Goal: Transaction & Acquisition: Purchase product/service

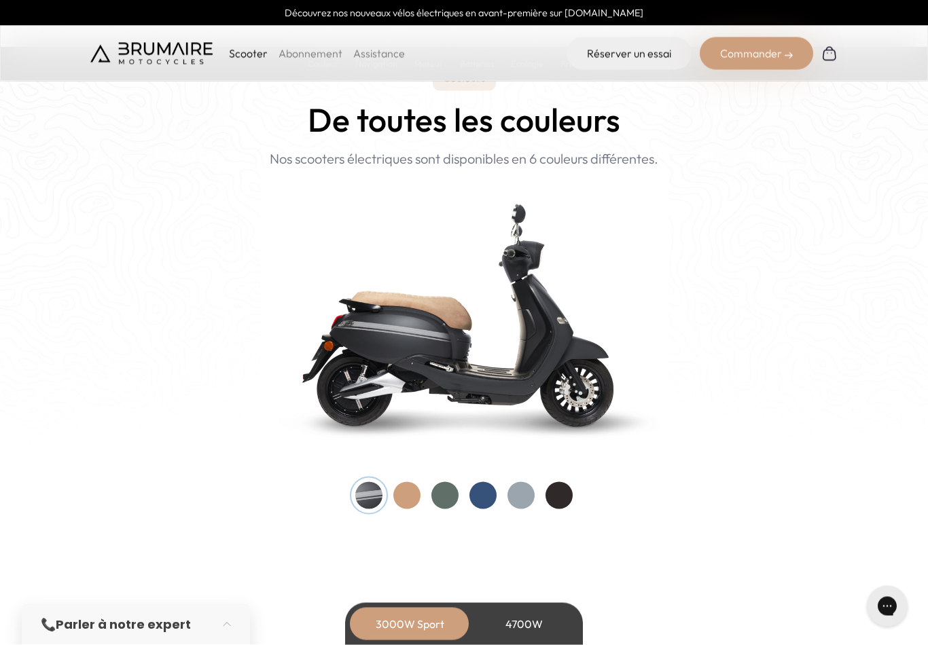
scroll to position [1298, 0]
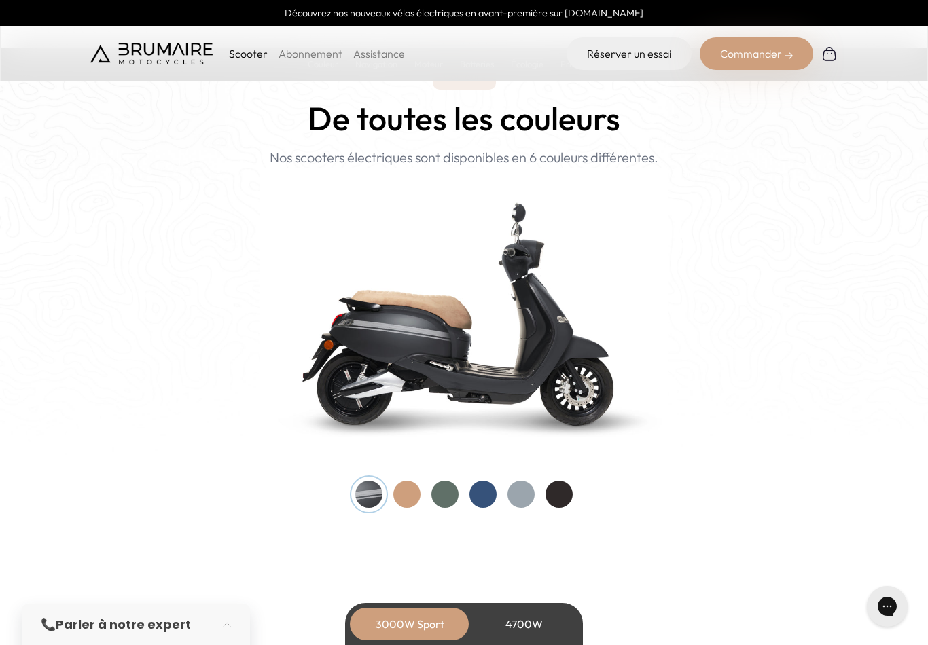
click at [492, 495] on div at bounding box center [482, 494] width 27 height 27
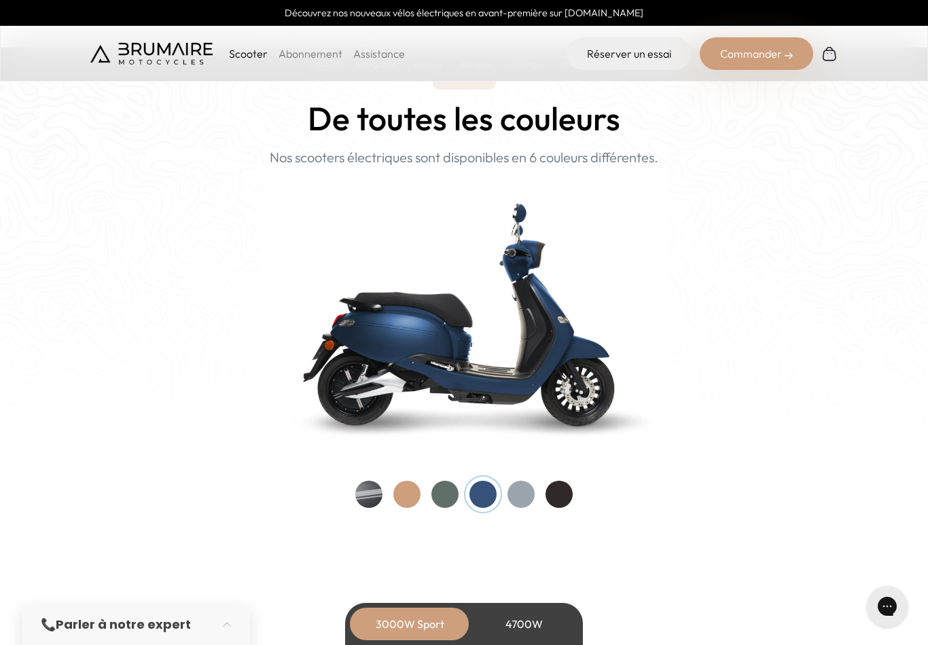
click at [414, 495] on div at bounding box center [406, 494] width 27 height 27
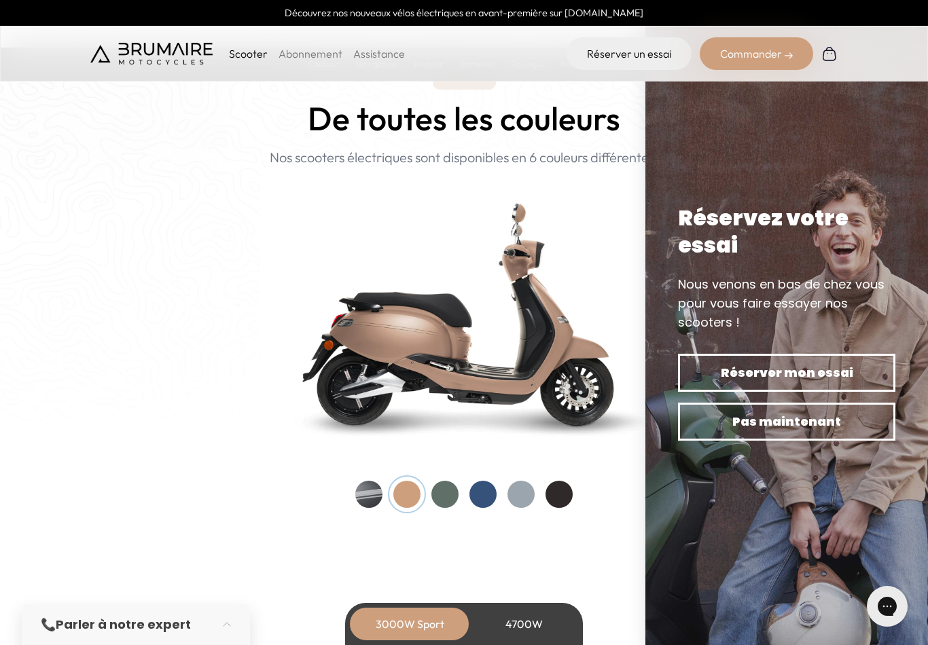
click at [364, 493] on div at bounding box center [368, 494] width 27 height 27
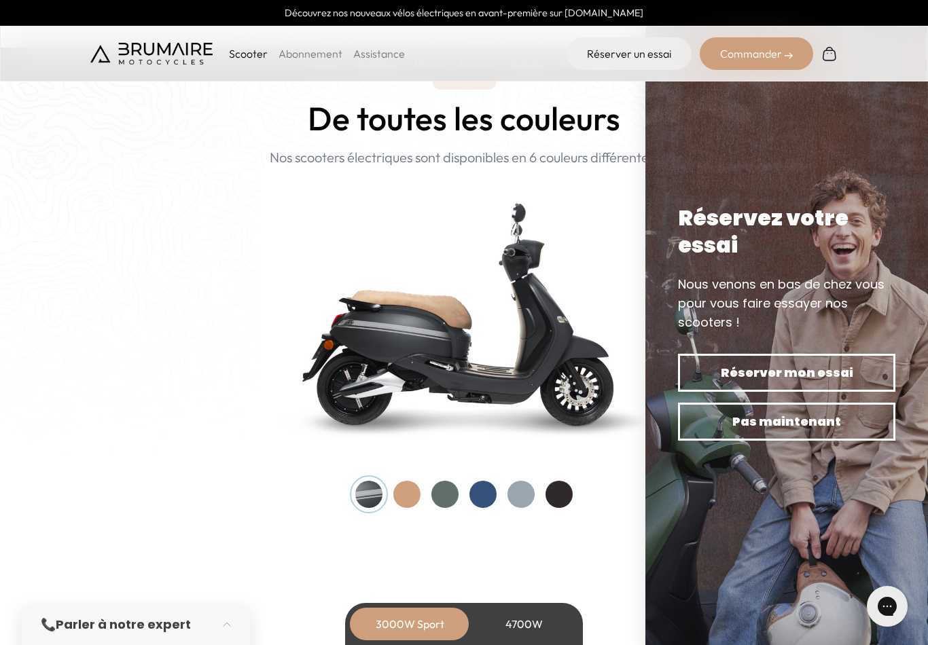
click at [572, 496] on div at bounding box center [559, 494] width 27 height 27
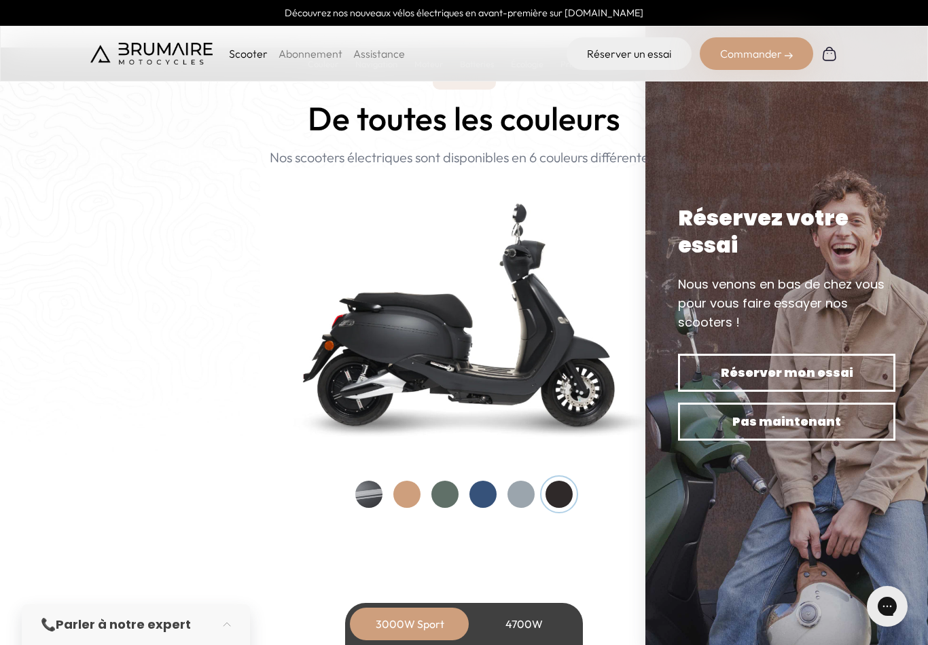
click at [530, 493] on div at bounding box center [521, 494] width 27 height 27
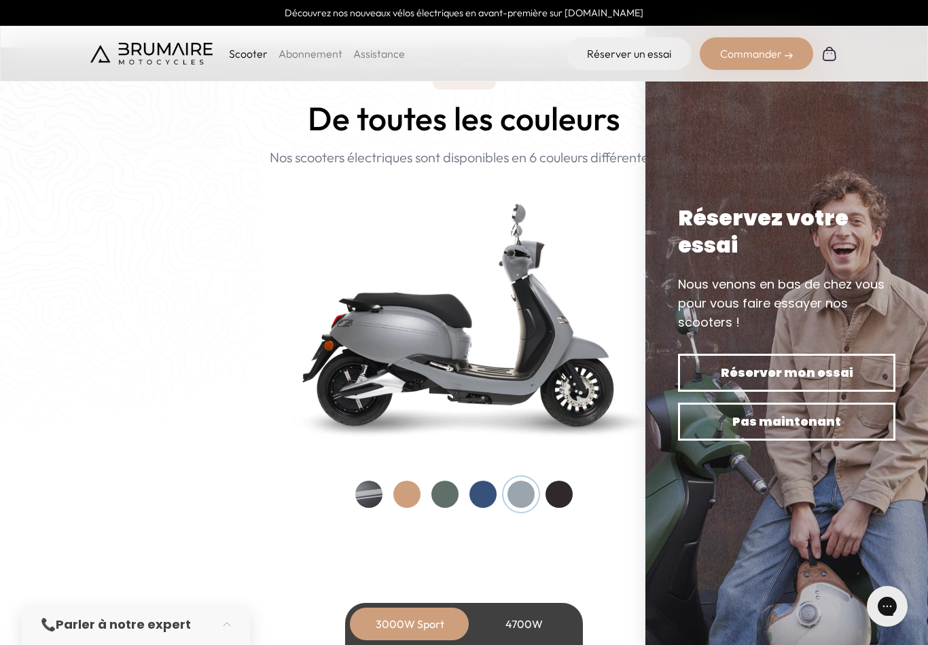
click at [492, 497] on div at bounding box center [482, 494] width 27 height 27
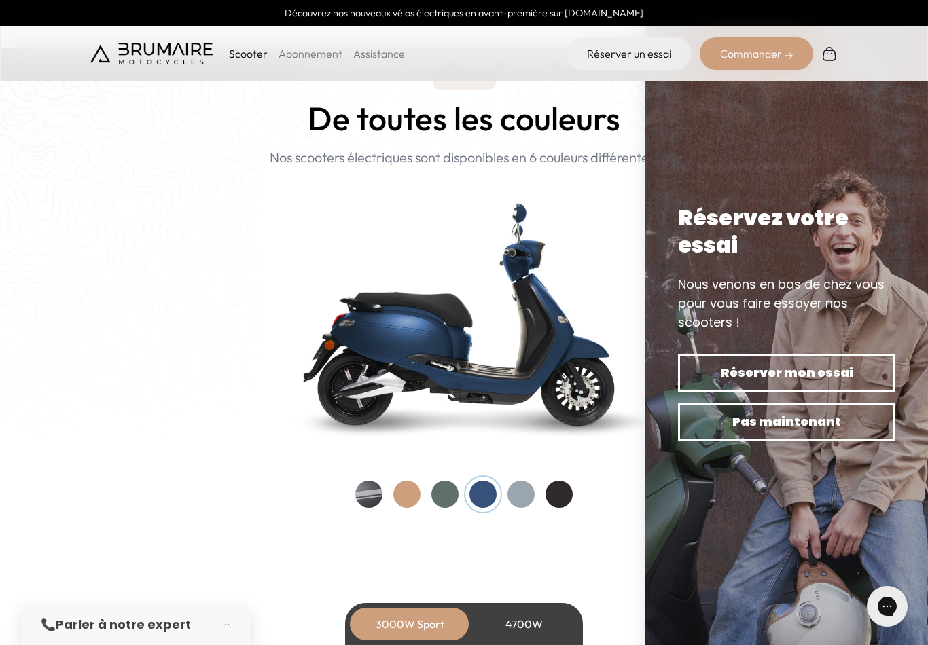
click at [450, 503] on div at bounding box center [444, 494] width 27 height 27
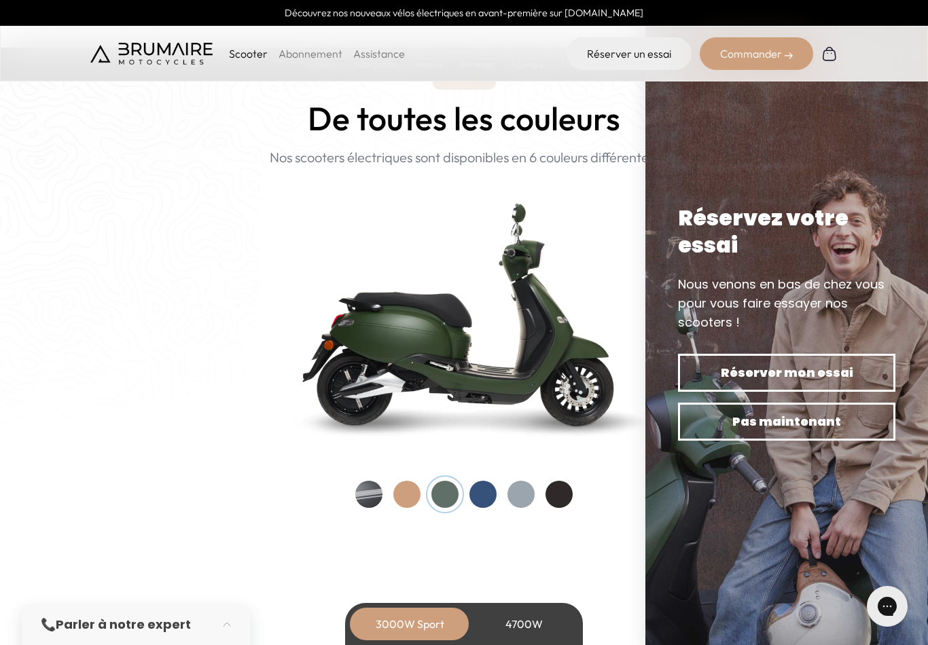
click at [372, 495] on div at bounding box center [368, 494] width 27 height 27
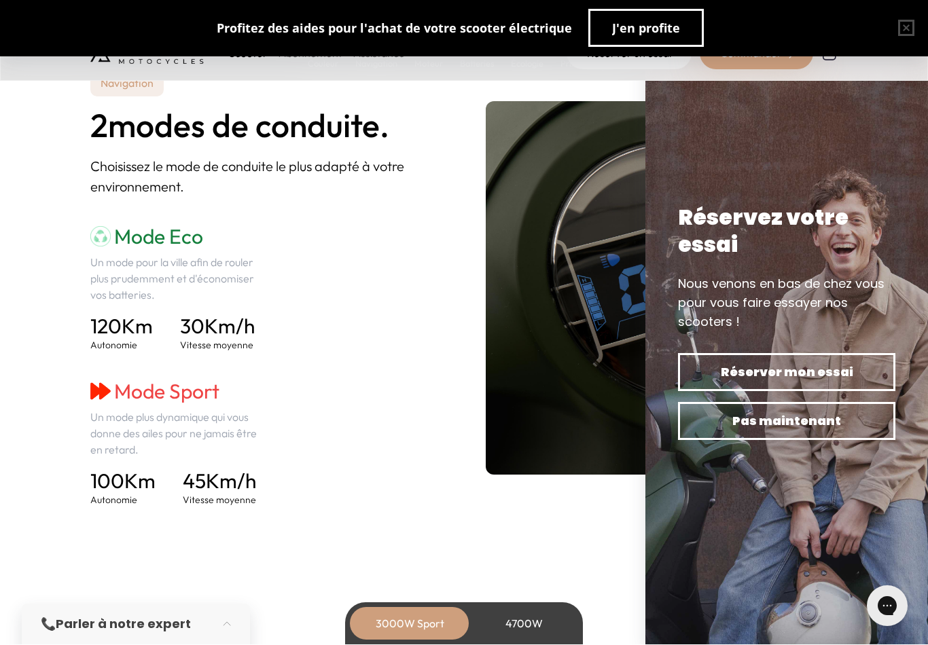
scroll to position [1841, 0]
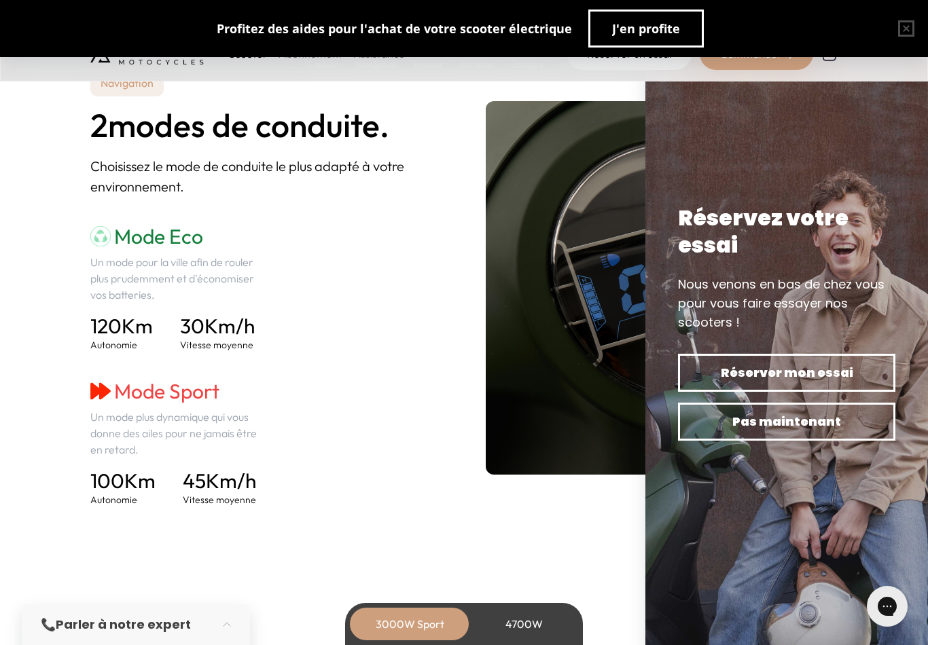
click at [921, 31] on button "button" at bounding box center [906, 28] width 43 height 43
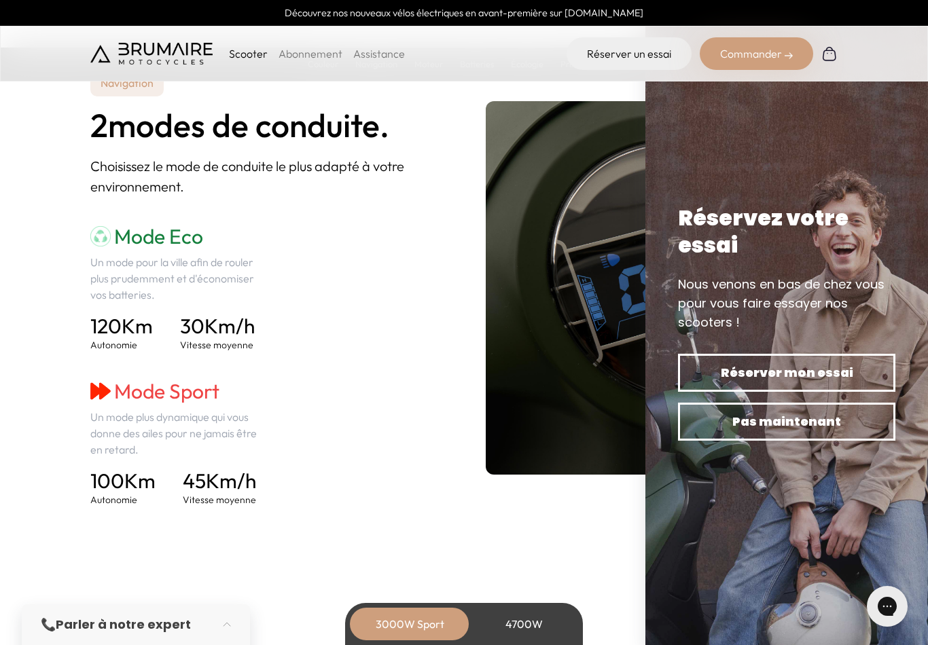
click at [898, 150] on img at bounding box center [786, 322] width 283 height 645
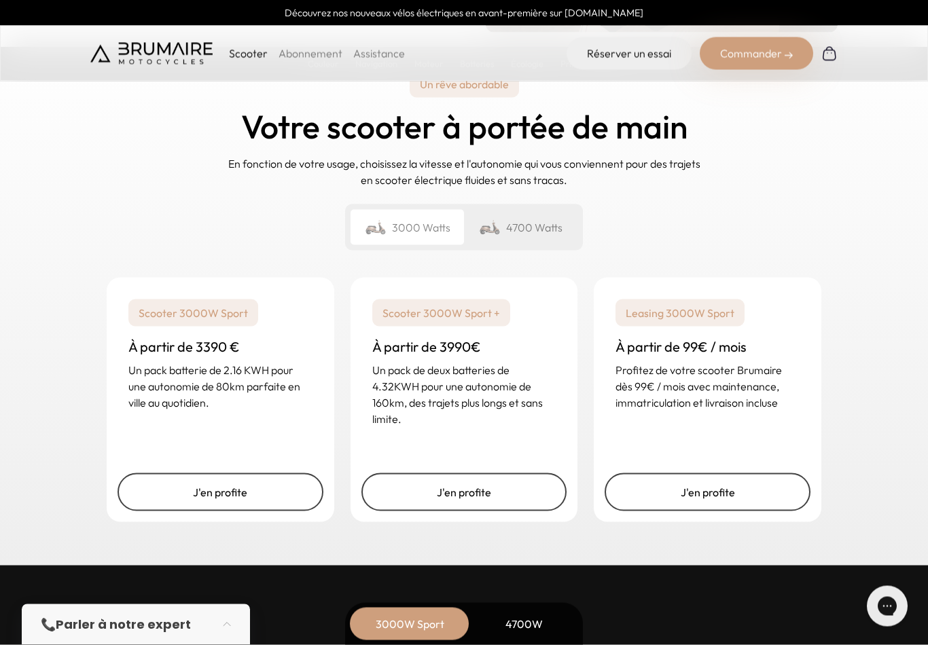
scroll to position [3193, 0]
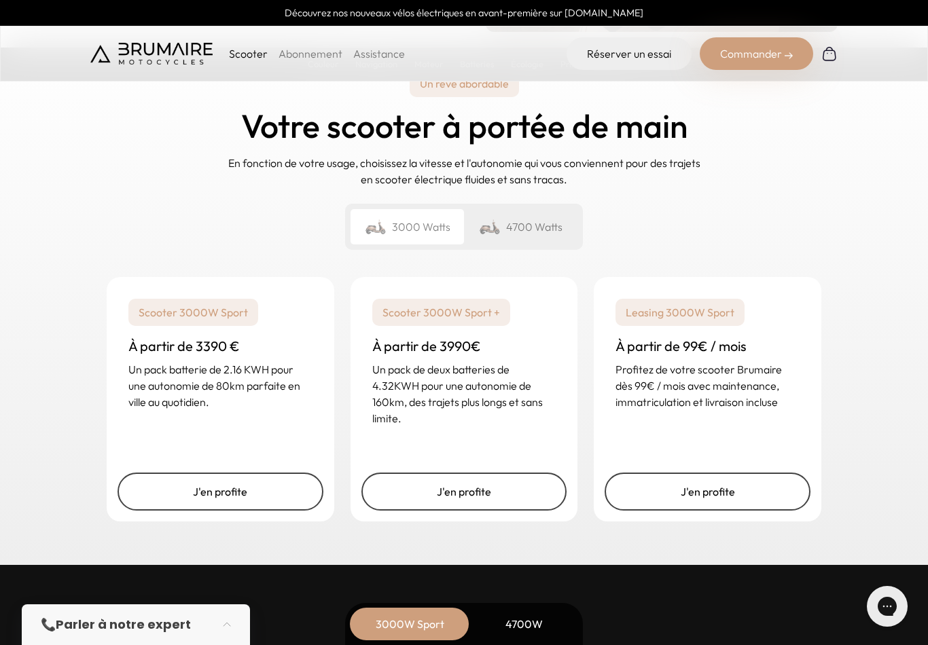
click at [386, 224] on img at bounding box center [376, 226] width 22 height 19
click at [662, 495] on link "J'en profite" at bounding box center [708, 492] width 206 height 38
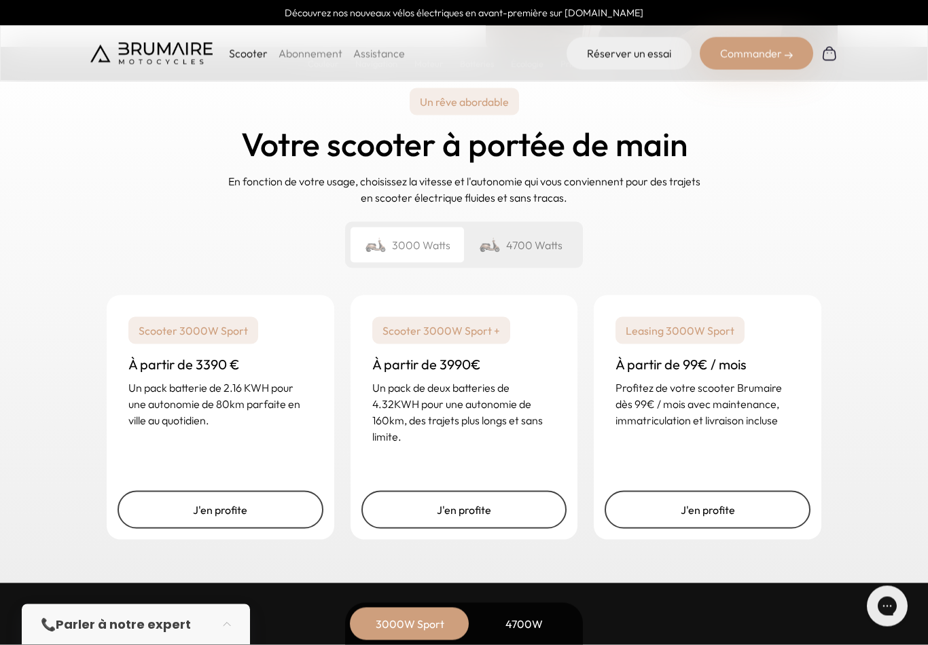
scroll to position [3176, 0]
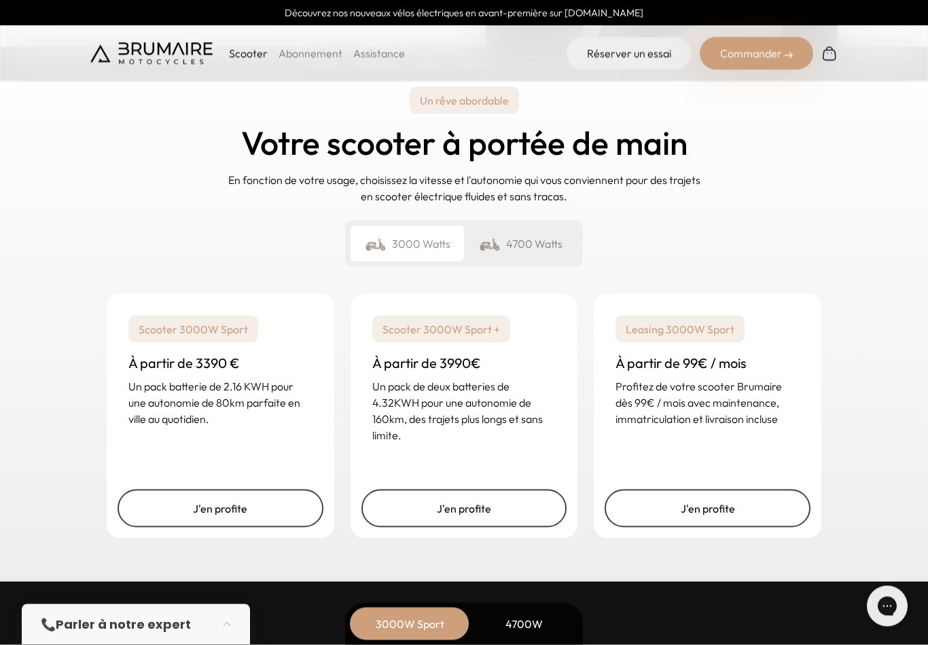
click at [667, 508] on link "J'en profite" at bounding box center [708, 509] width 206 height 38
